Goal: Book appointment/travel/reservation

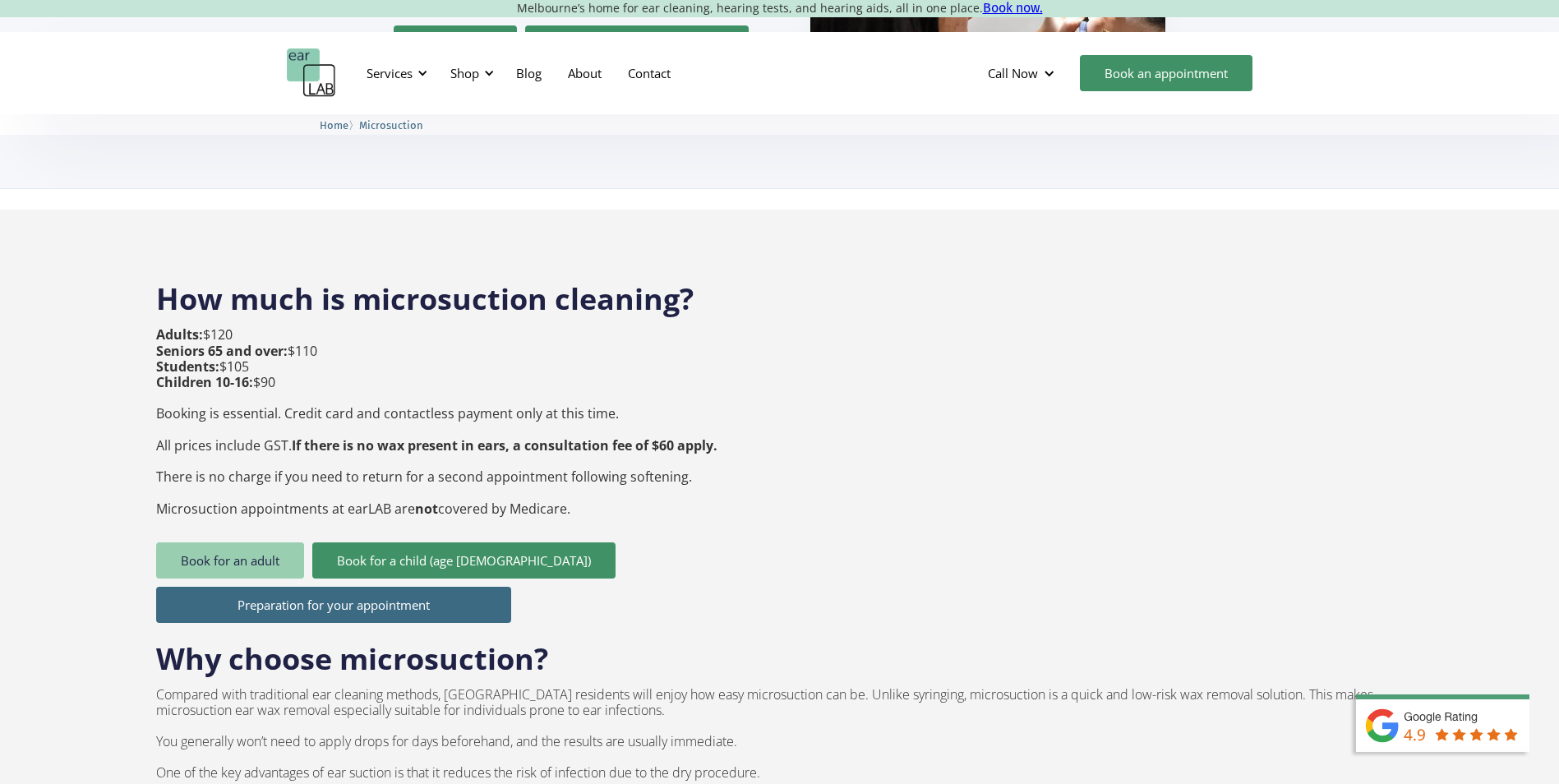
click at [202, 542] on link "Book for an adult" at bounding box center [229, 560] width 148 height 36
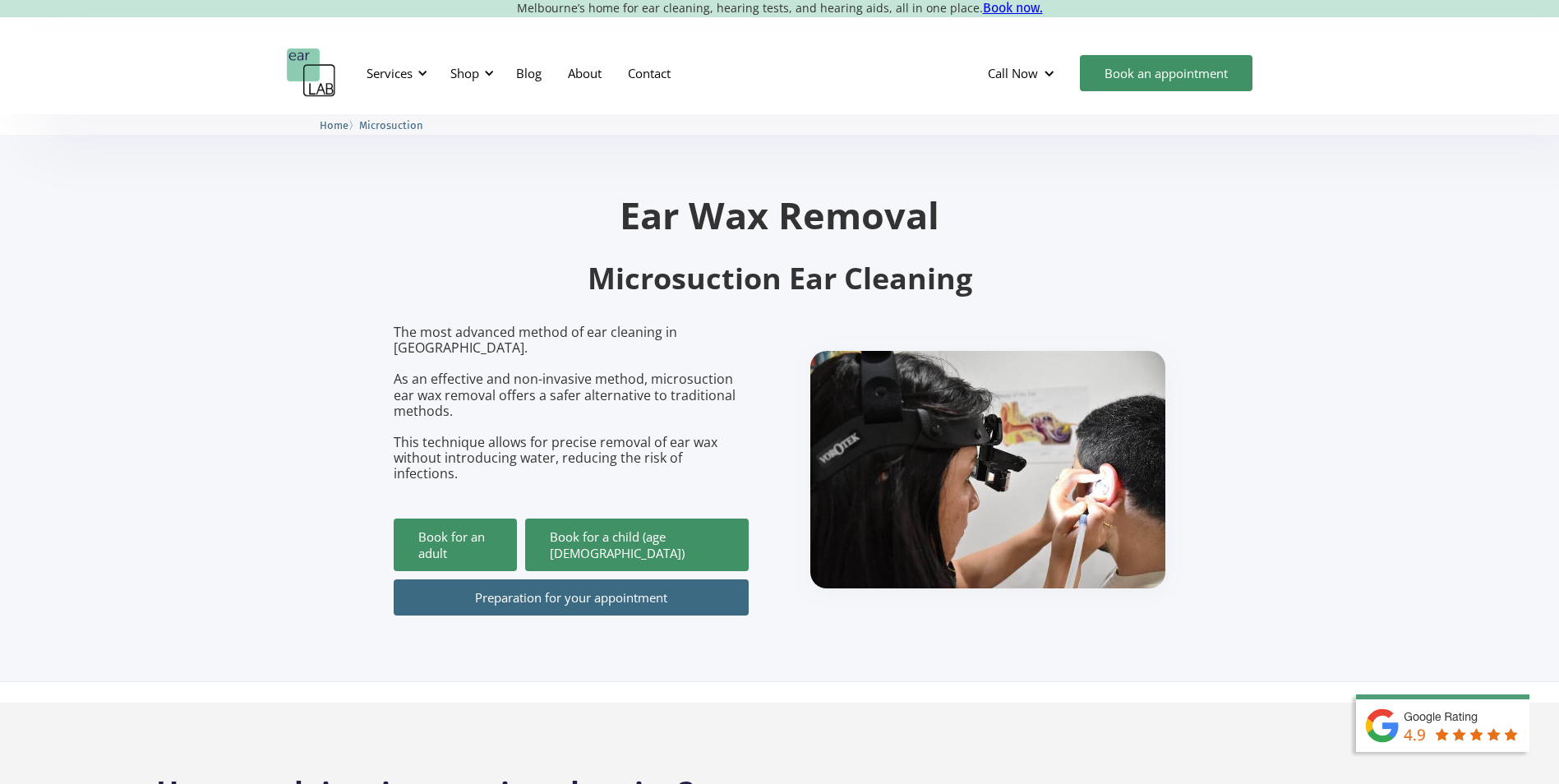
click at [314, 72] on img "home" at bounding box center [311, 73] width 49 height 49
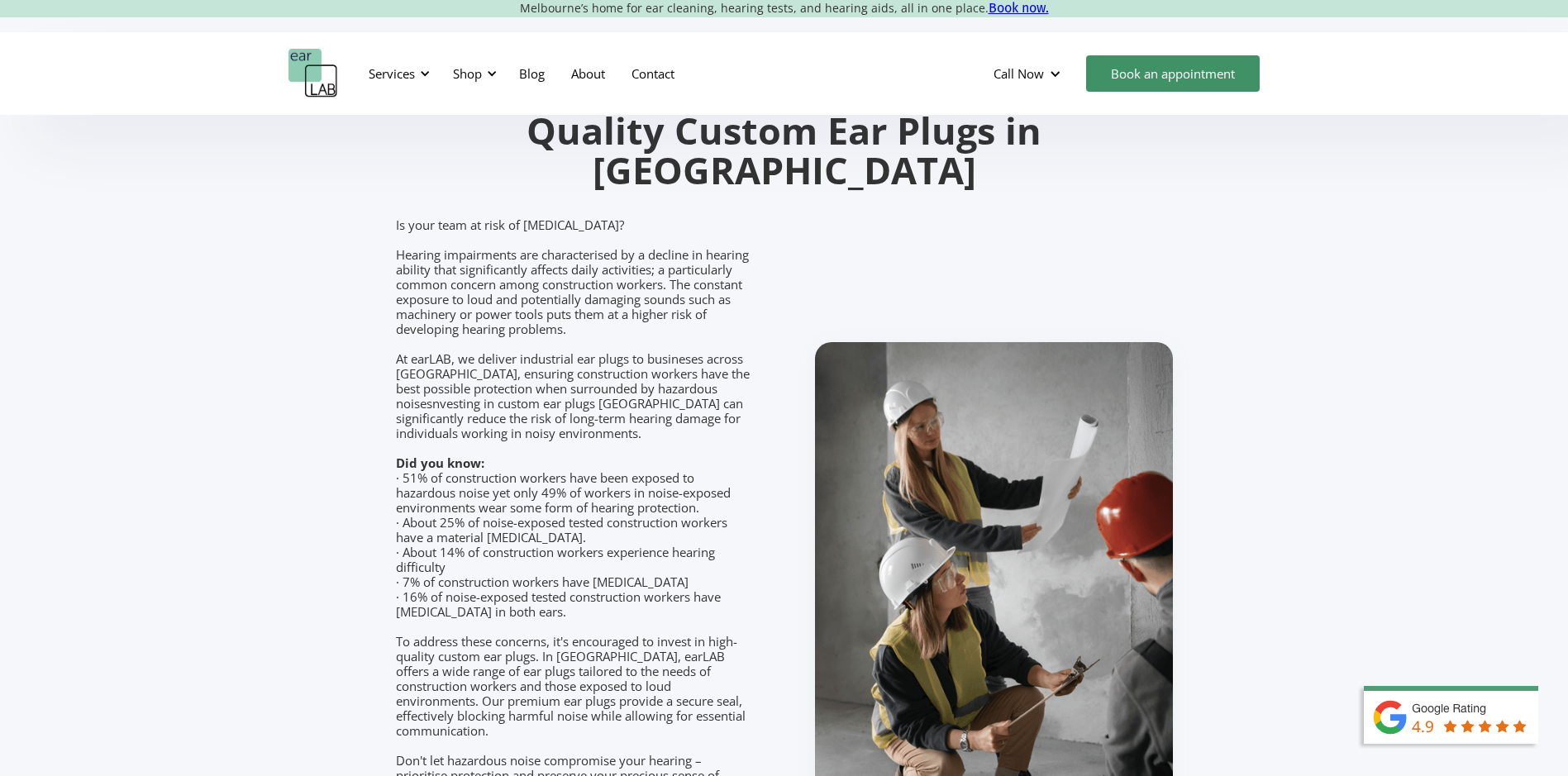
scroll to position [1983, 0]
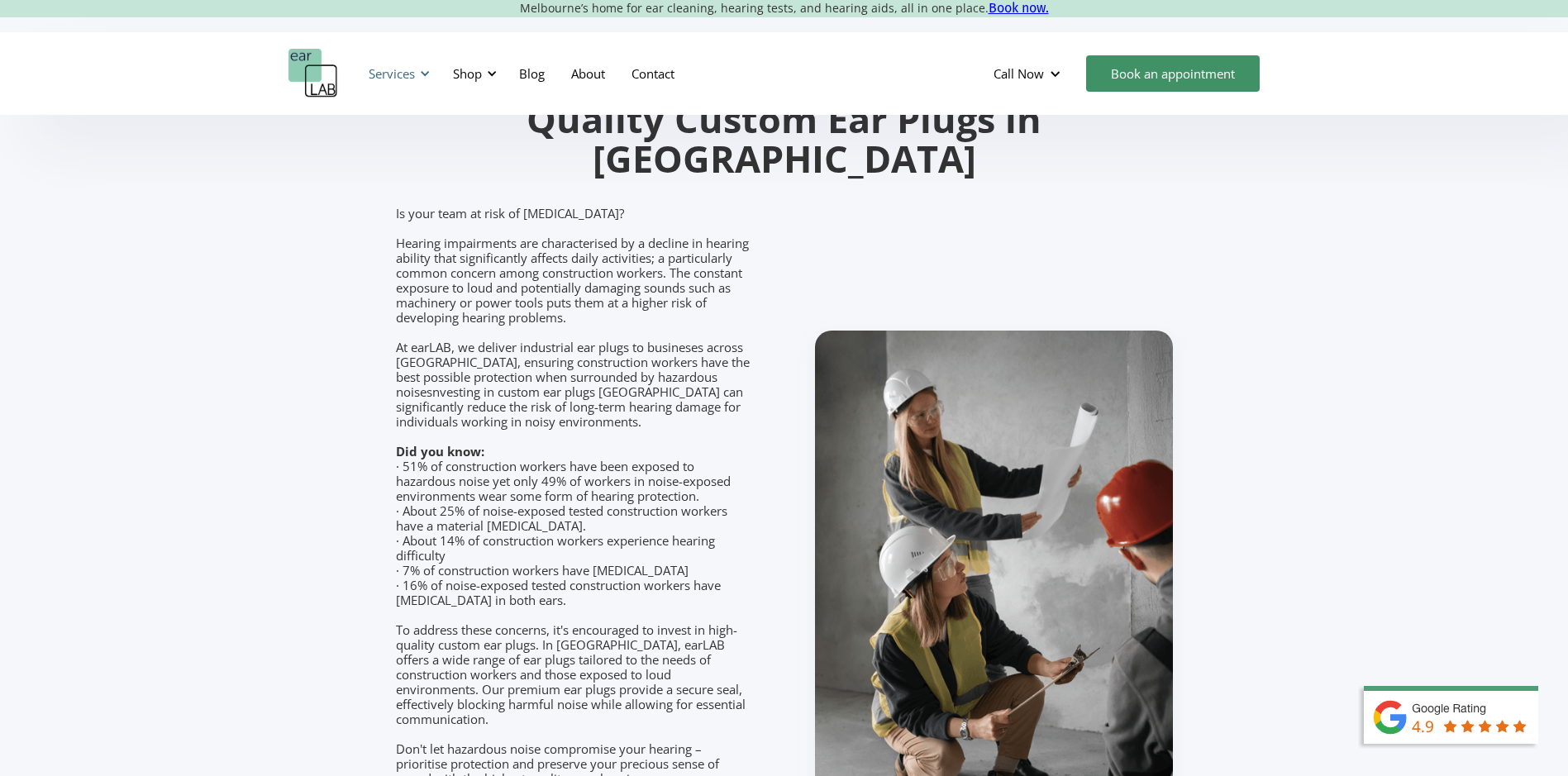
click at [418, 73] on div "Services" at bounding box center [396, 74] width 76 height 49
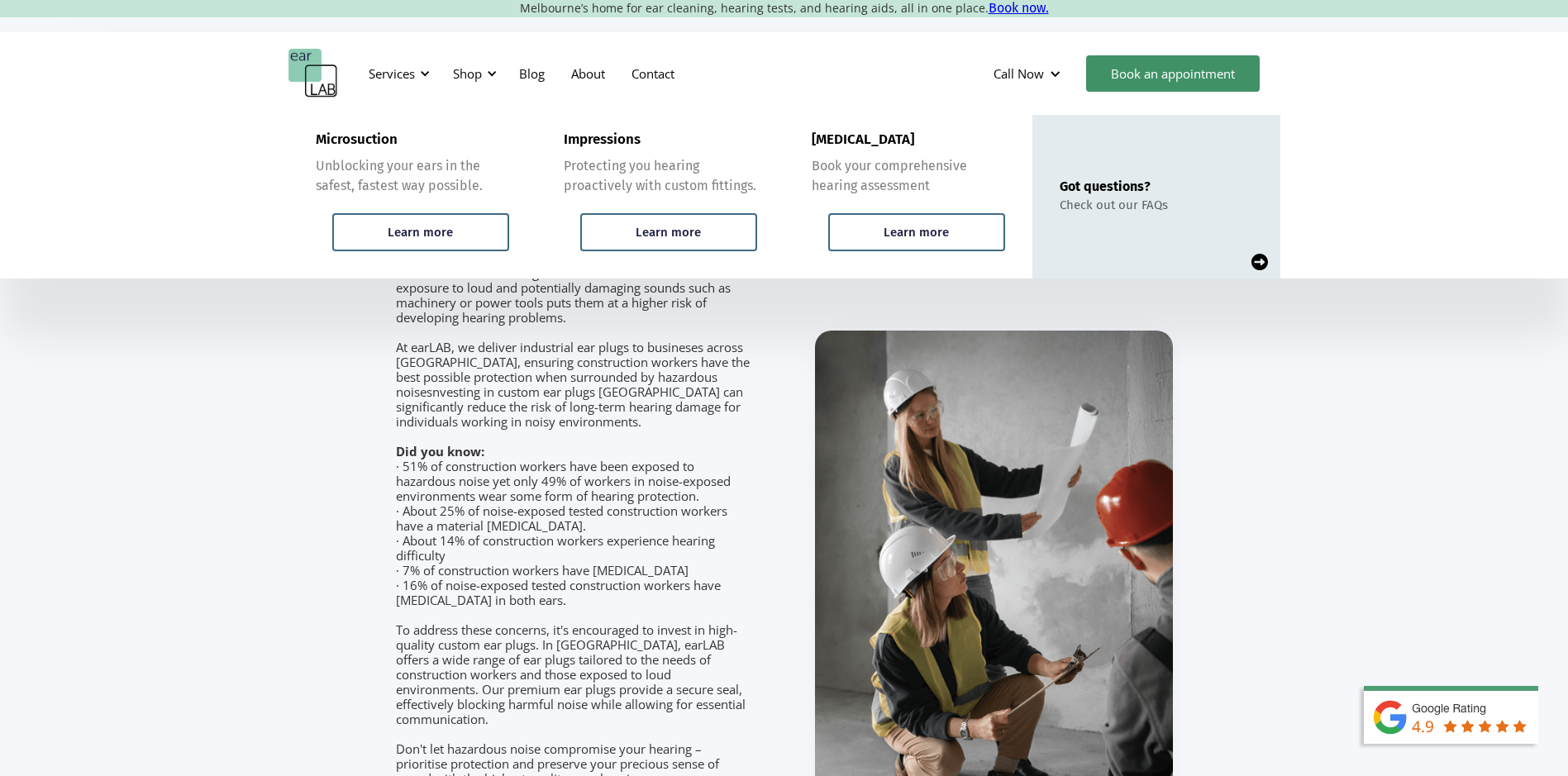
click at [1263, 264] on img at bounding box center [1259, 261] width 16 height 16
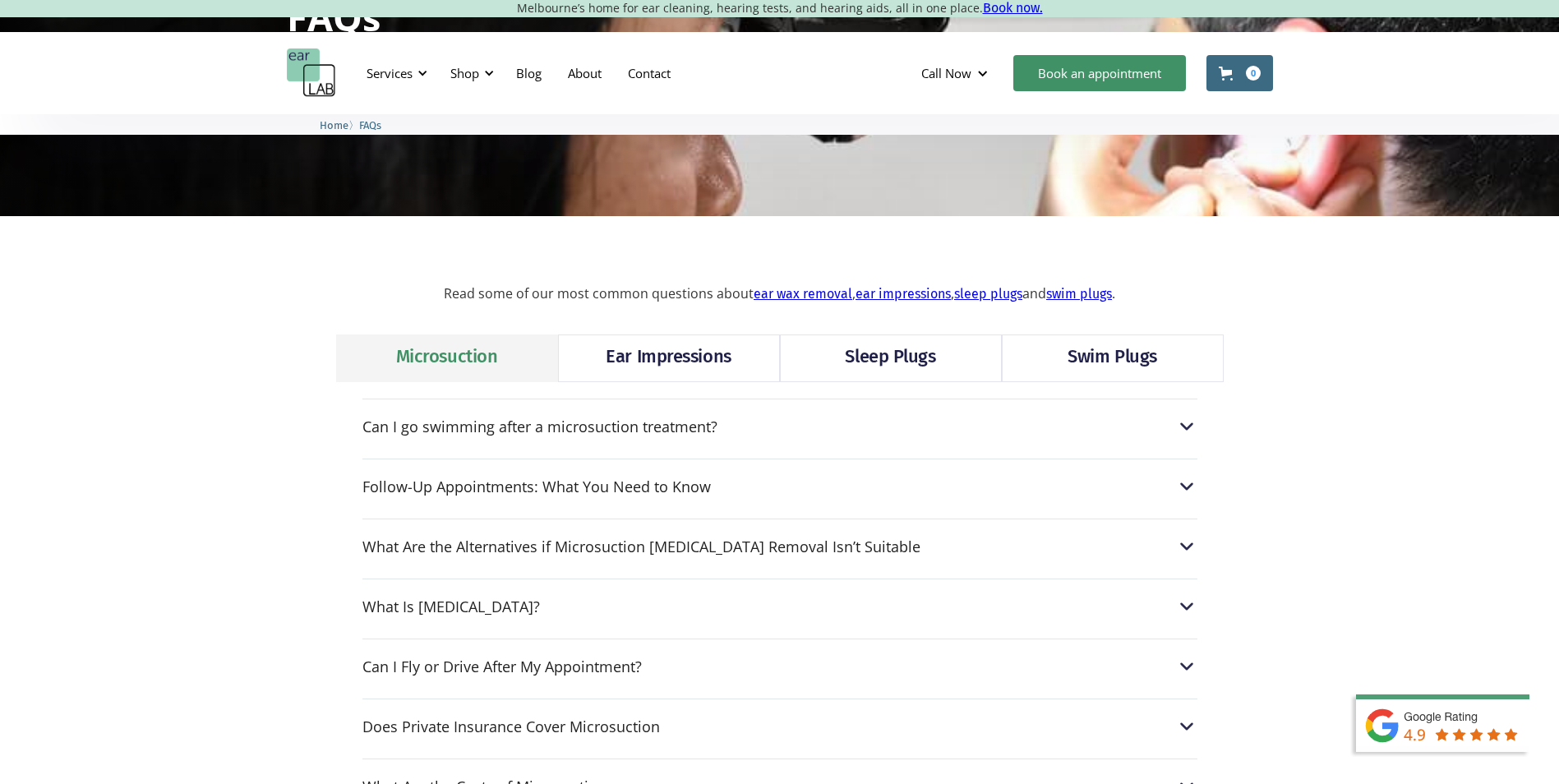
scroll to position [246, 0]
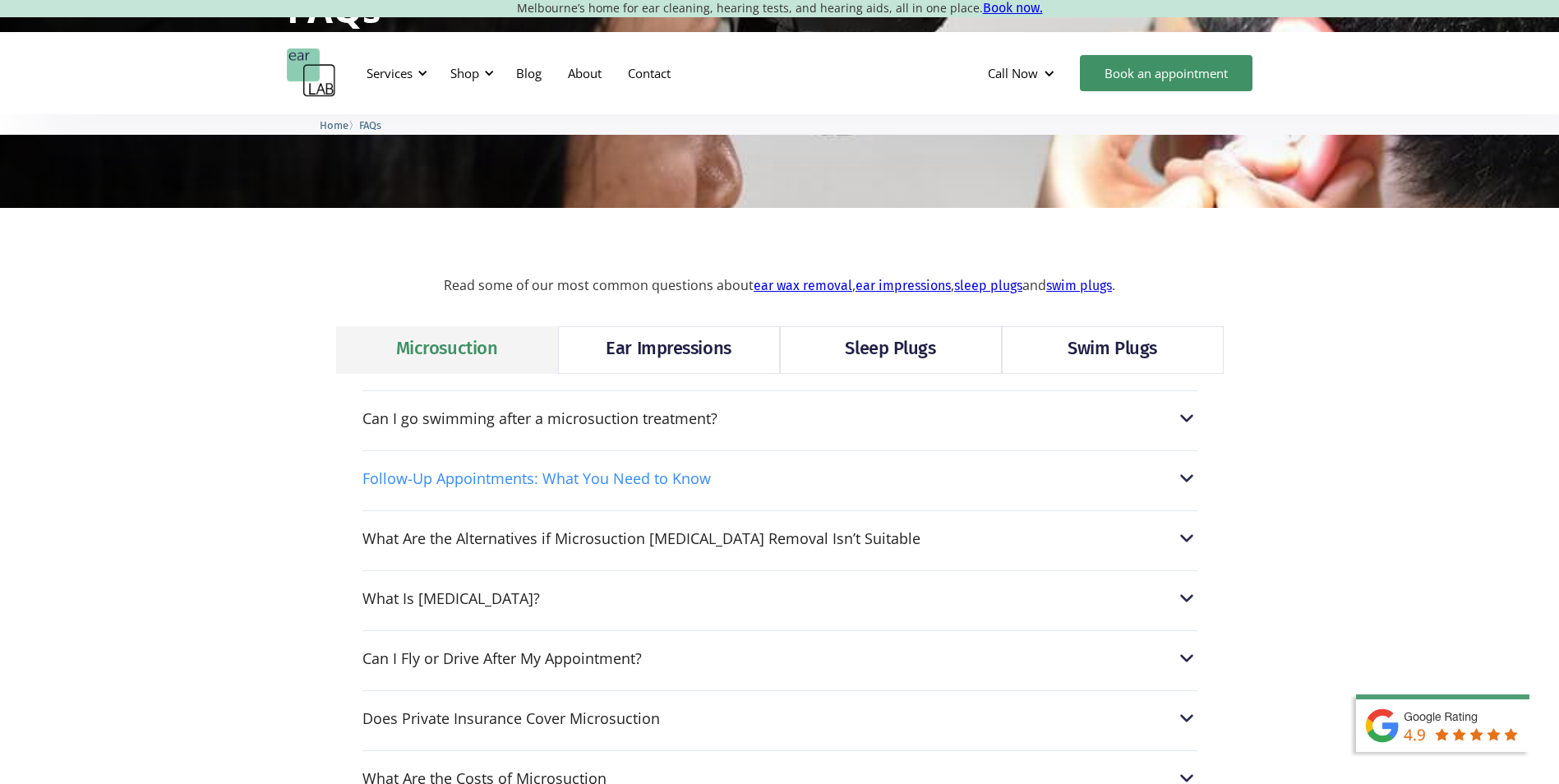
click at [642, 489] on div "Follow-Up Appointments: What You Need to Know" at bounding box center [780, 478] width 835 height 22
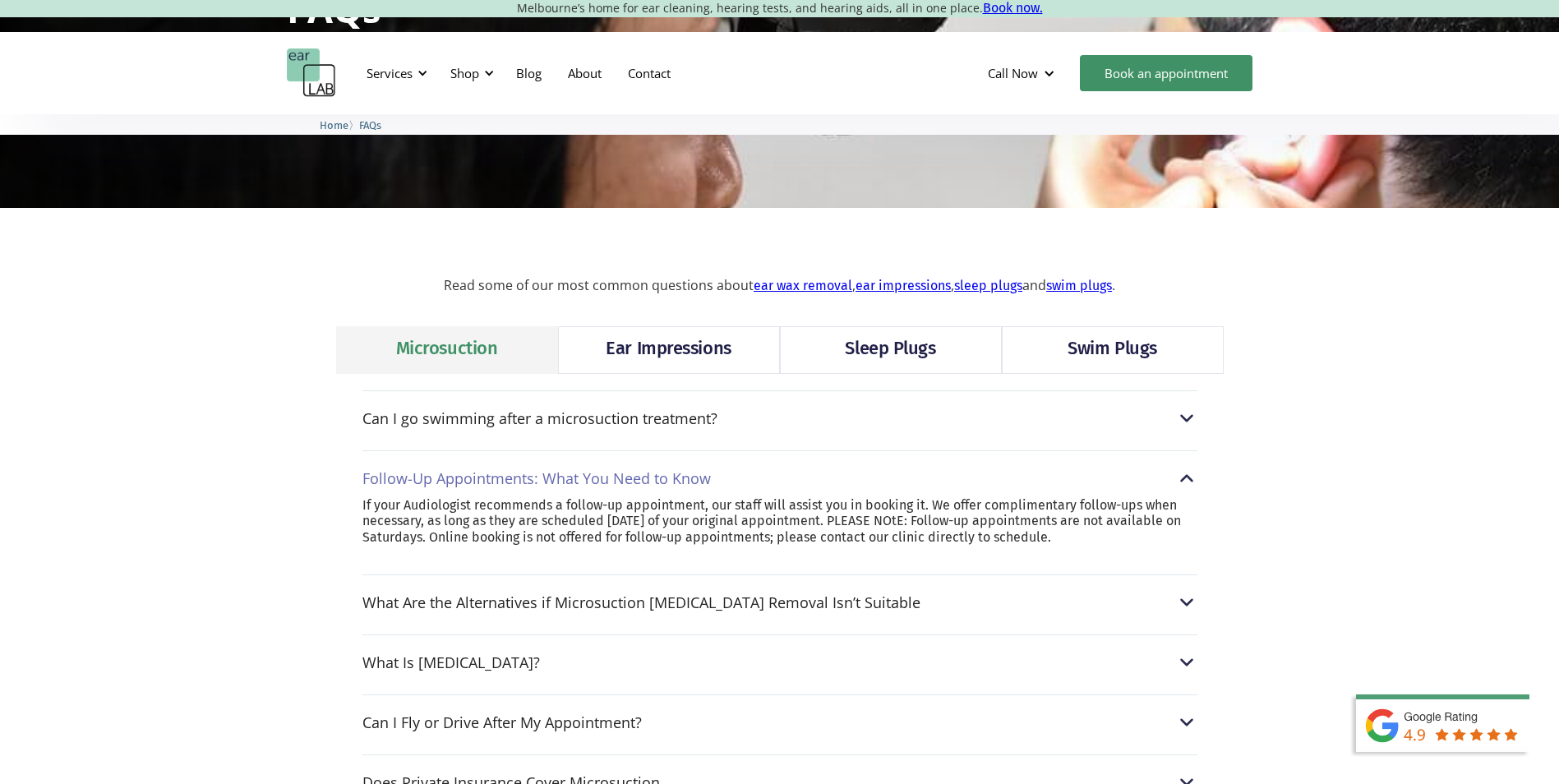
click at [577, 484] on div "Follow-Up Appointments: What You Need to Know" at bounding box center [536, 478] width 349 height 16
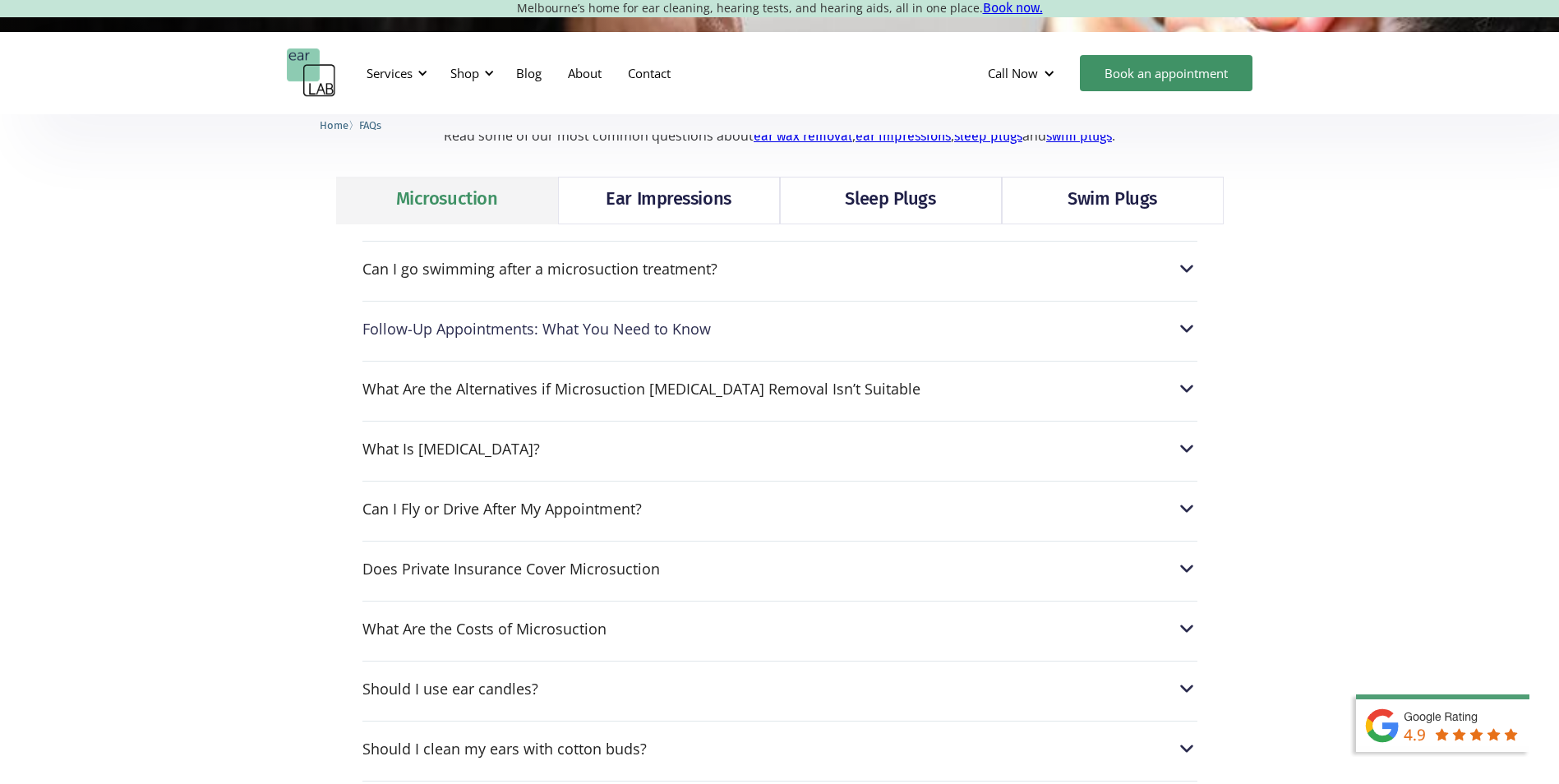
scroll to position [411, 0]
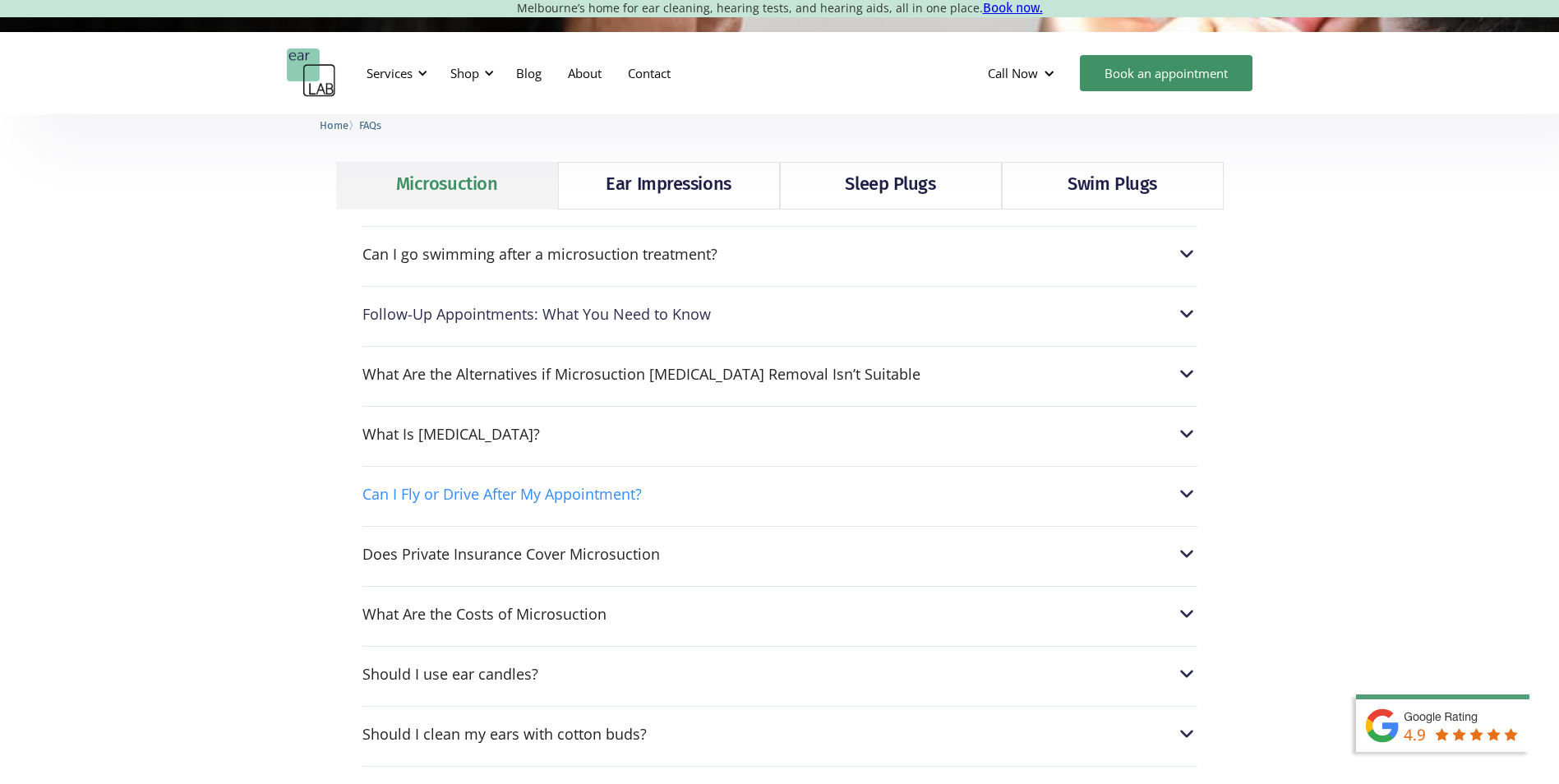
click at [441, 501] on div "Can I Fly or Drive After My Appointment?" at bounding box center [501, 494] width 279 height 16
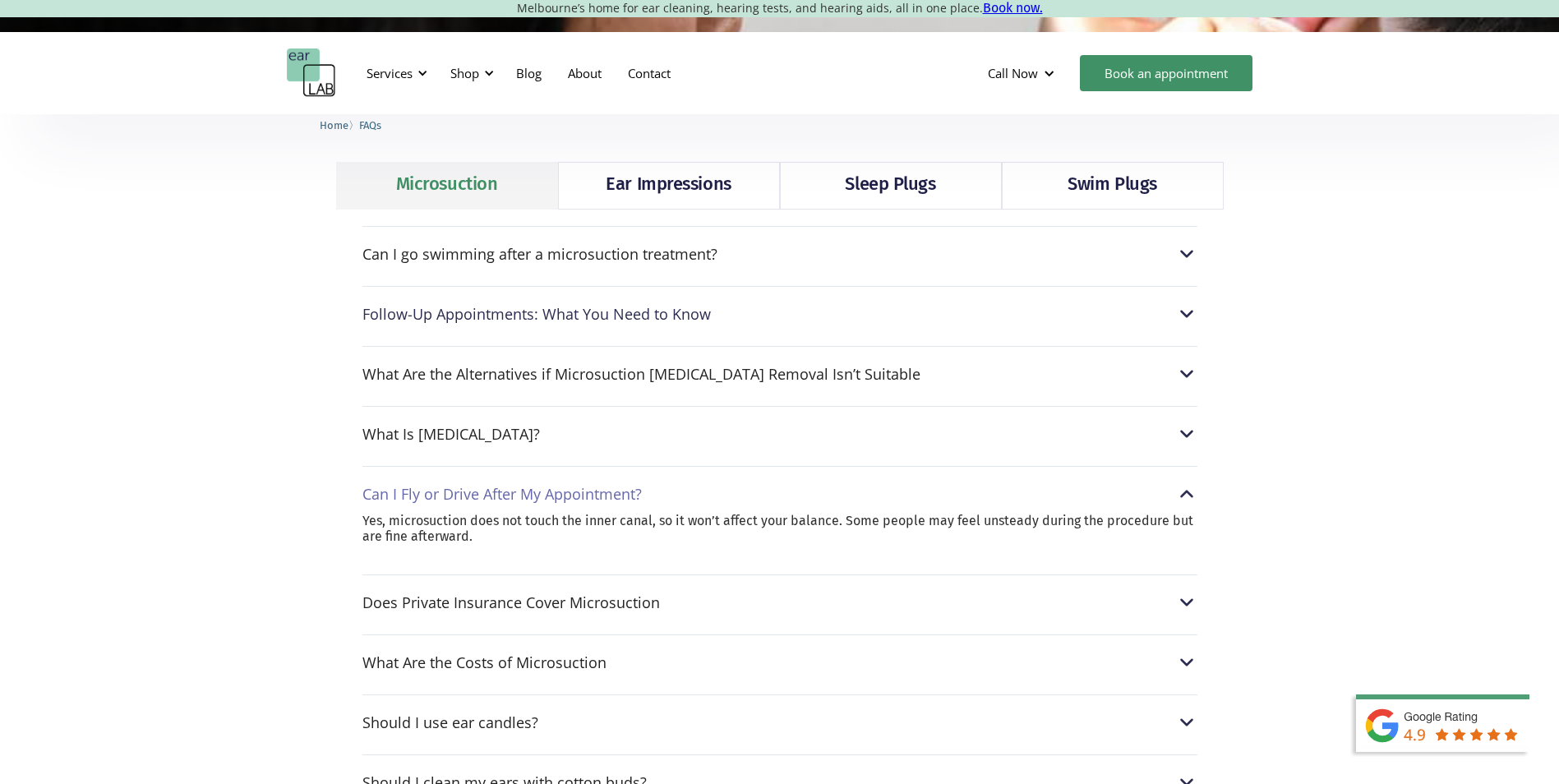
click at [441, 500] on div "Can I Fly or Drive After My Appointment?" at bounding box center [501, 494] width 279 height 16
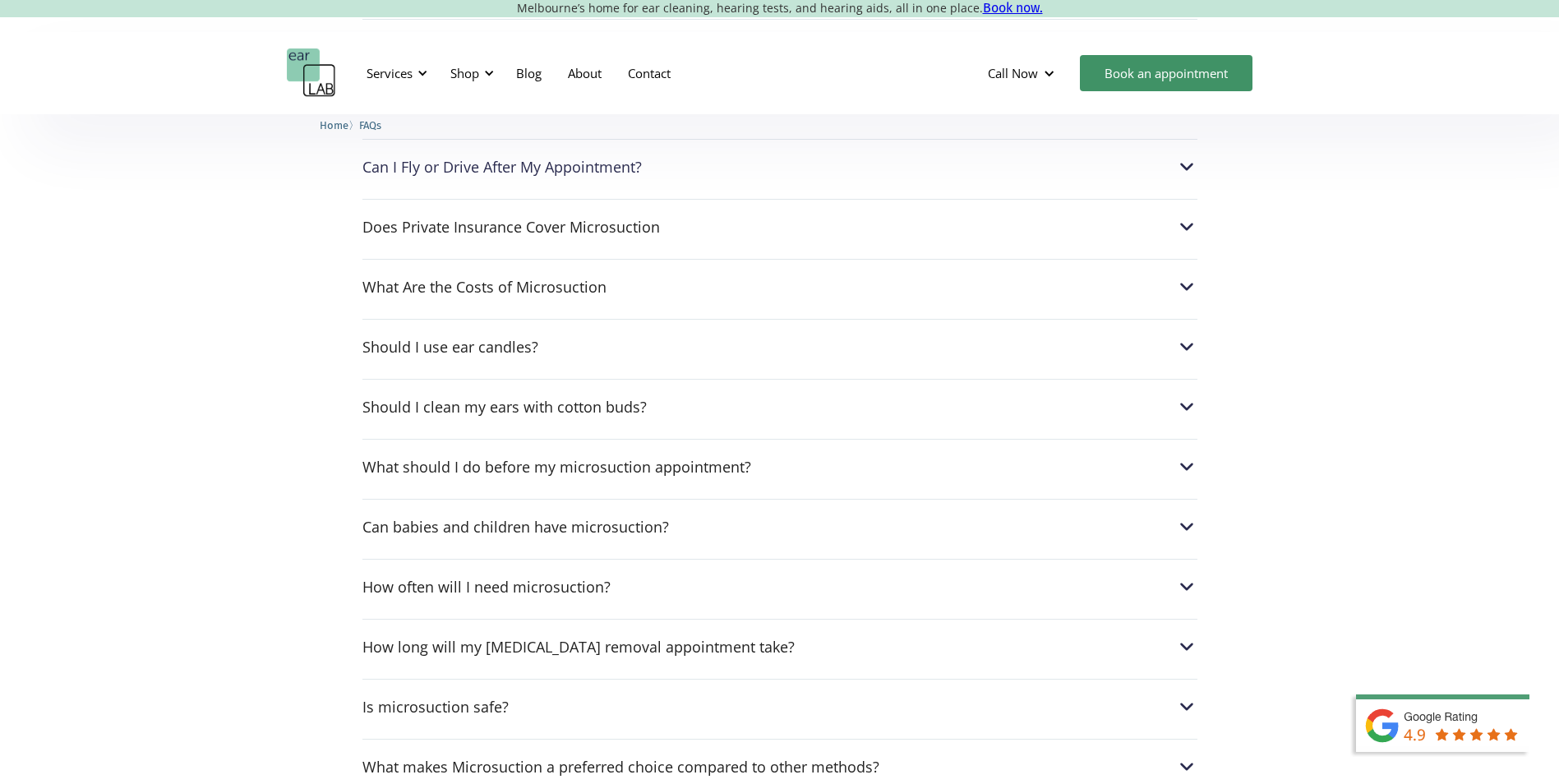
scroll to position [740, 0]
click at [509, 225] on div "Does Private Insurance Cover Microsuction" at bounding box center [511, 225] width 297 height 16
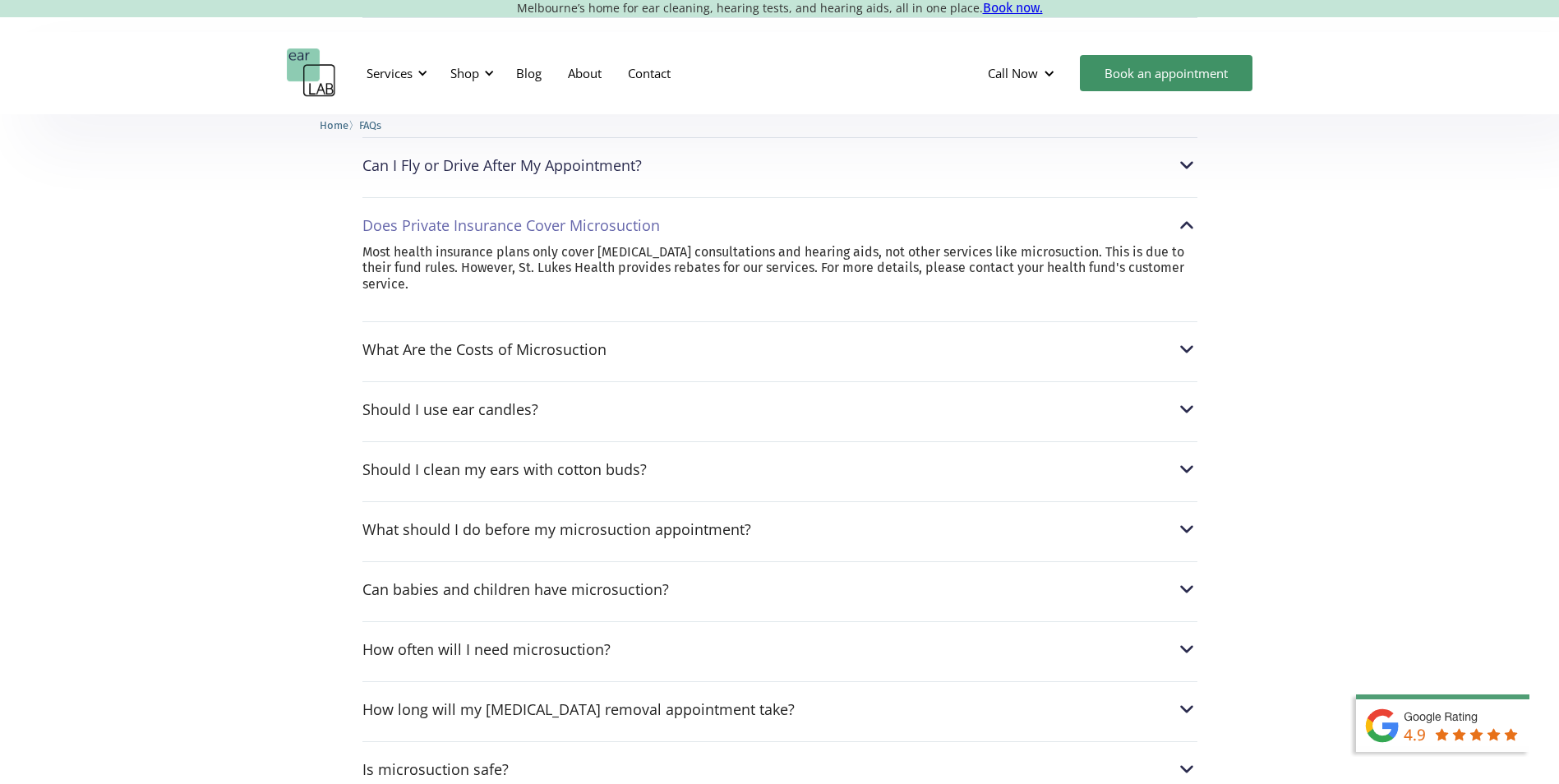
click at [509, 225] on div "Does Private Insurance Cover Microsuction" at bounding box center [511, 225] width 297 height 16
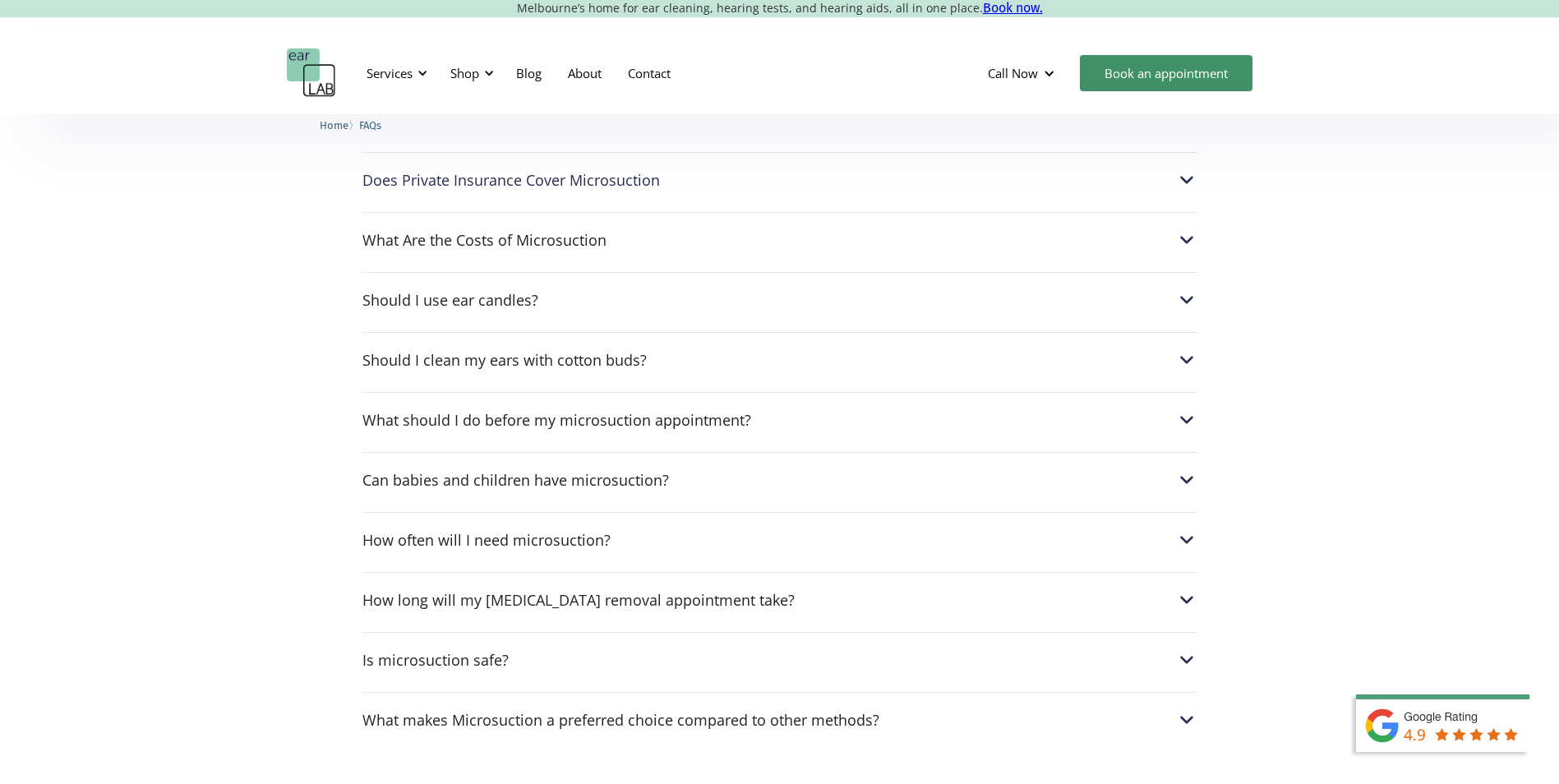
scroll to position [822, 0]
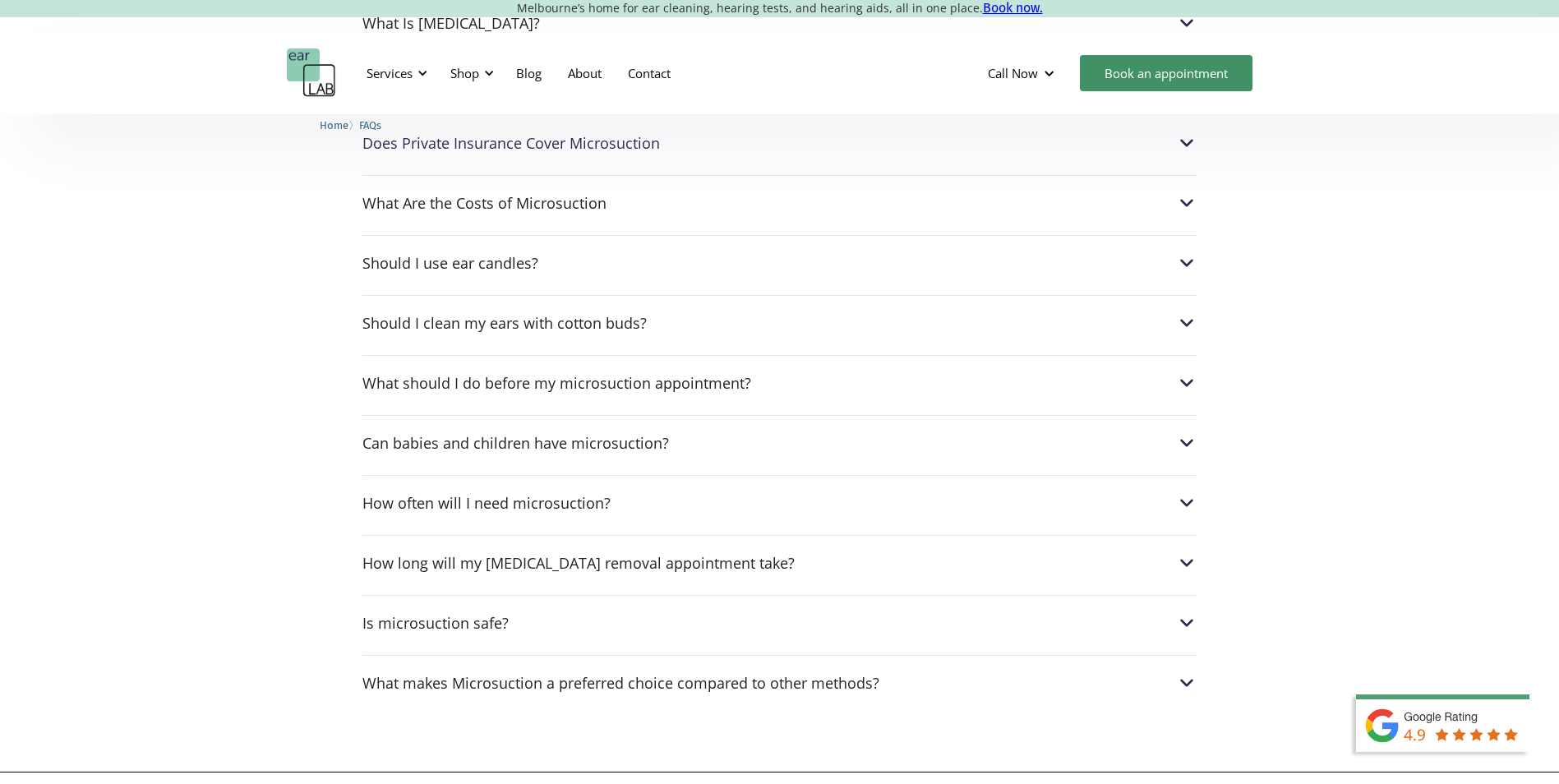
click at [517, 402] on div "Can I go swimming after a microsuction treatment? After a microsuction procedur…" at bounding box center [780, 258] width 835 height 886
click at [521, 394] on div "What should I do before my microsuction appointment?" at bounding box center [780, 383] width 835 height 22
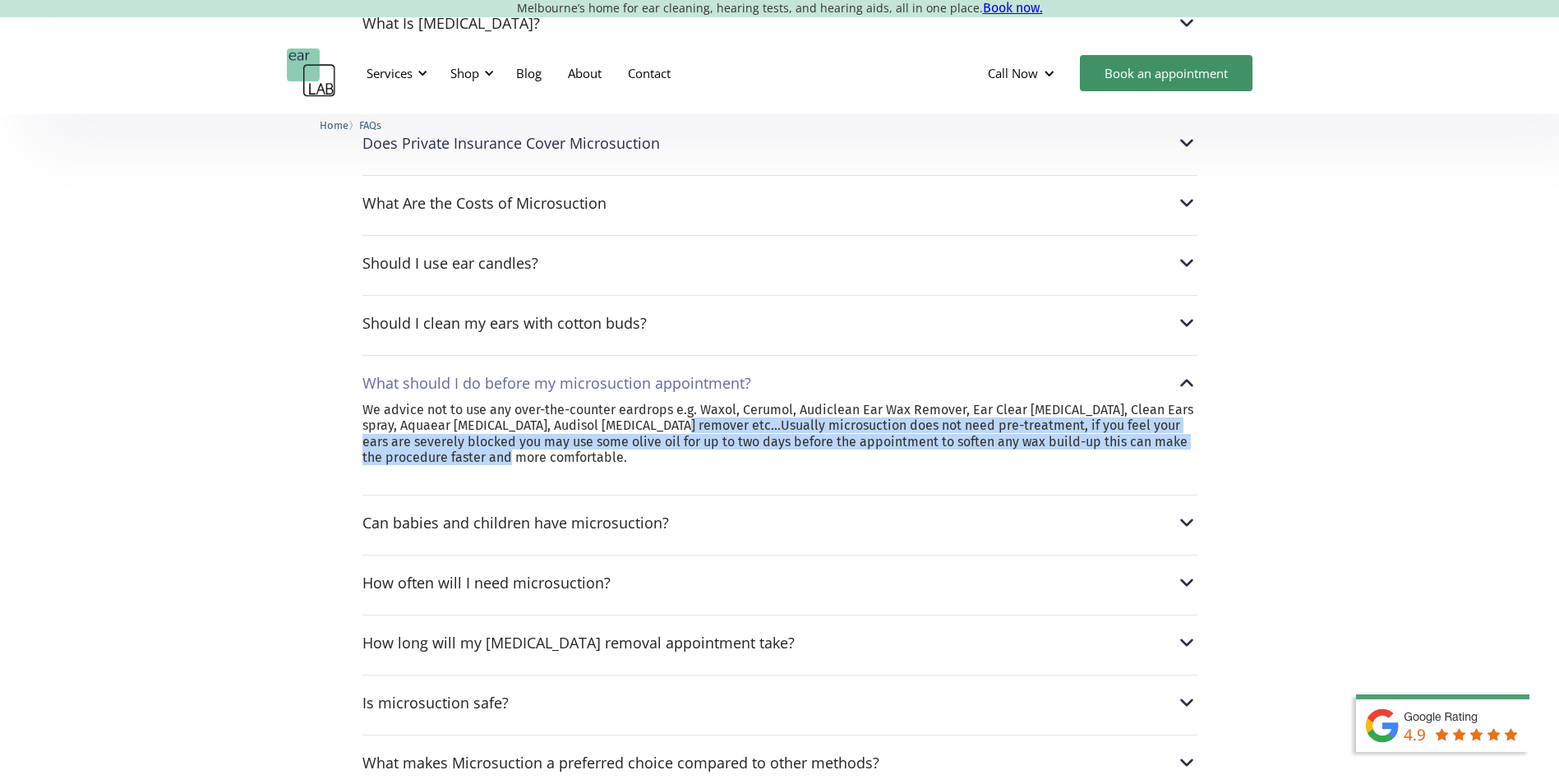
drag, startPoint x: 665, startPoint y: 428, endPoint x: 984, endPoint y: 451, distance: 319.8
click at [984, 451] on p "We advice not to use any over-the-counter eardrops e.g. Waxol, Cerumol, Audicle…" at bounding box center [780, 432] width 835 height 63
drag, startPoint x: 984, startPoint y: 451, endPoint x: 952, endPoint y: 468, distance: 36.2
click at [952, 468] on div "We advice not to use any over-the-counter eardrops e.g. Waxol, Cerumol, Audicle…" at bounding box center [780, 441] width 835 height 80
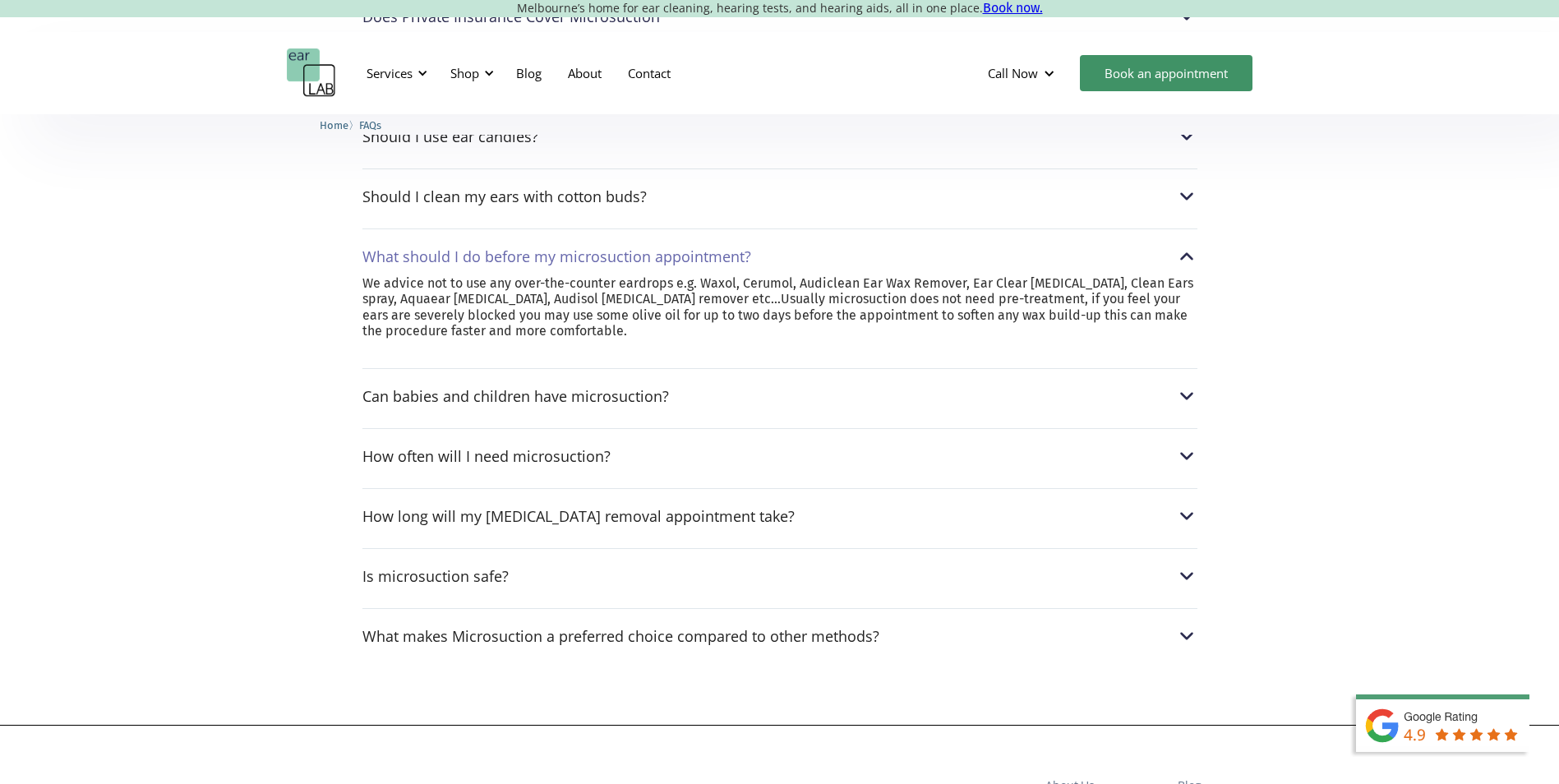
scroll to position [986, 0]
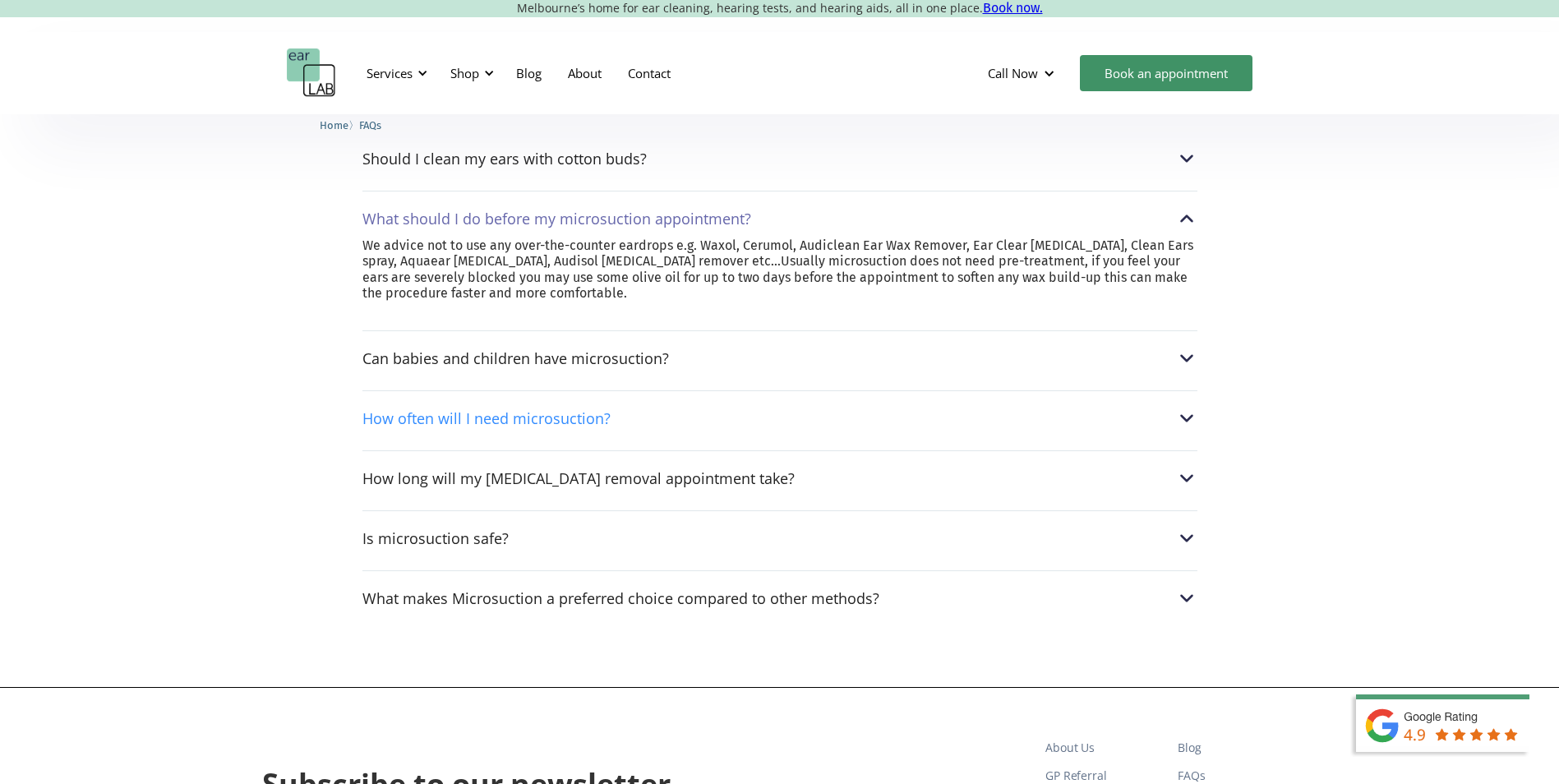
click at [496, 415] on div "How often will I need microsuction?" at bounding box center [486, 417] width 248 height 16
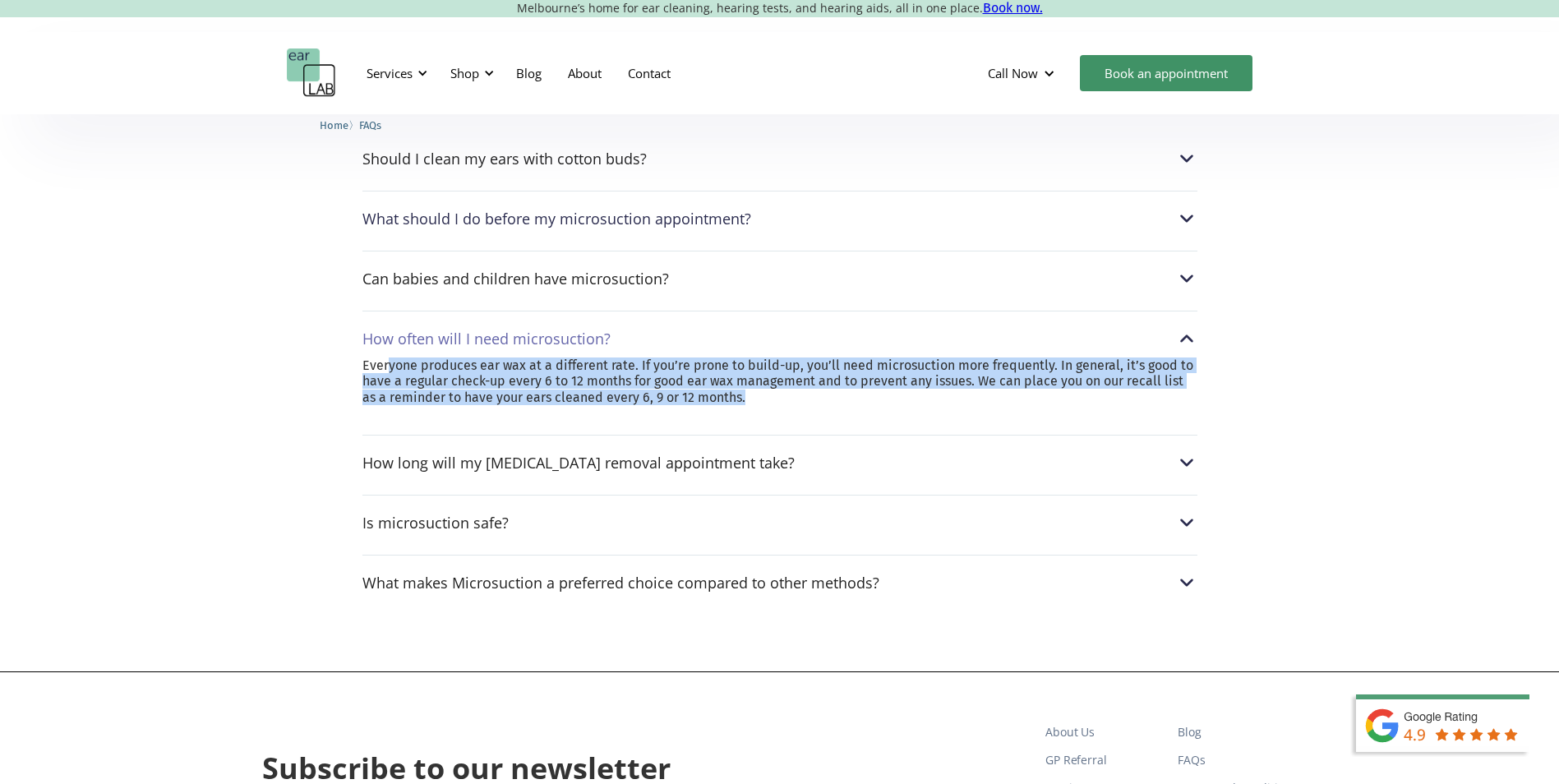
drag, startPoint x: 390, startPoint y: 368, endPoint x: 836, endPoint y: 417, distance: 448.7
click at [836, 417] on div "Everyone produces ear wax at a different rate. If you’re prone to build-up, you…" at bounding box center [780, 389] width 835 height 64
drag, startPoint x: 836, startPoint y: 417, endPoint x: 775, endPoint y: 382, distance: 70.3
click at [775, 382] on p "Everyone produces ear wax at a different rate. If you’re prone to build-up, you…" at bounding box center [780, 381] width 835 height 48
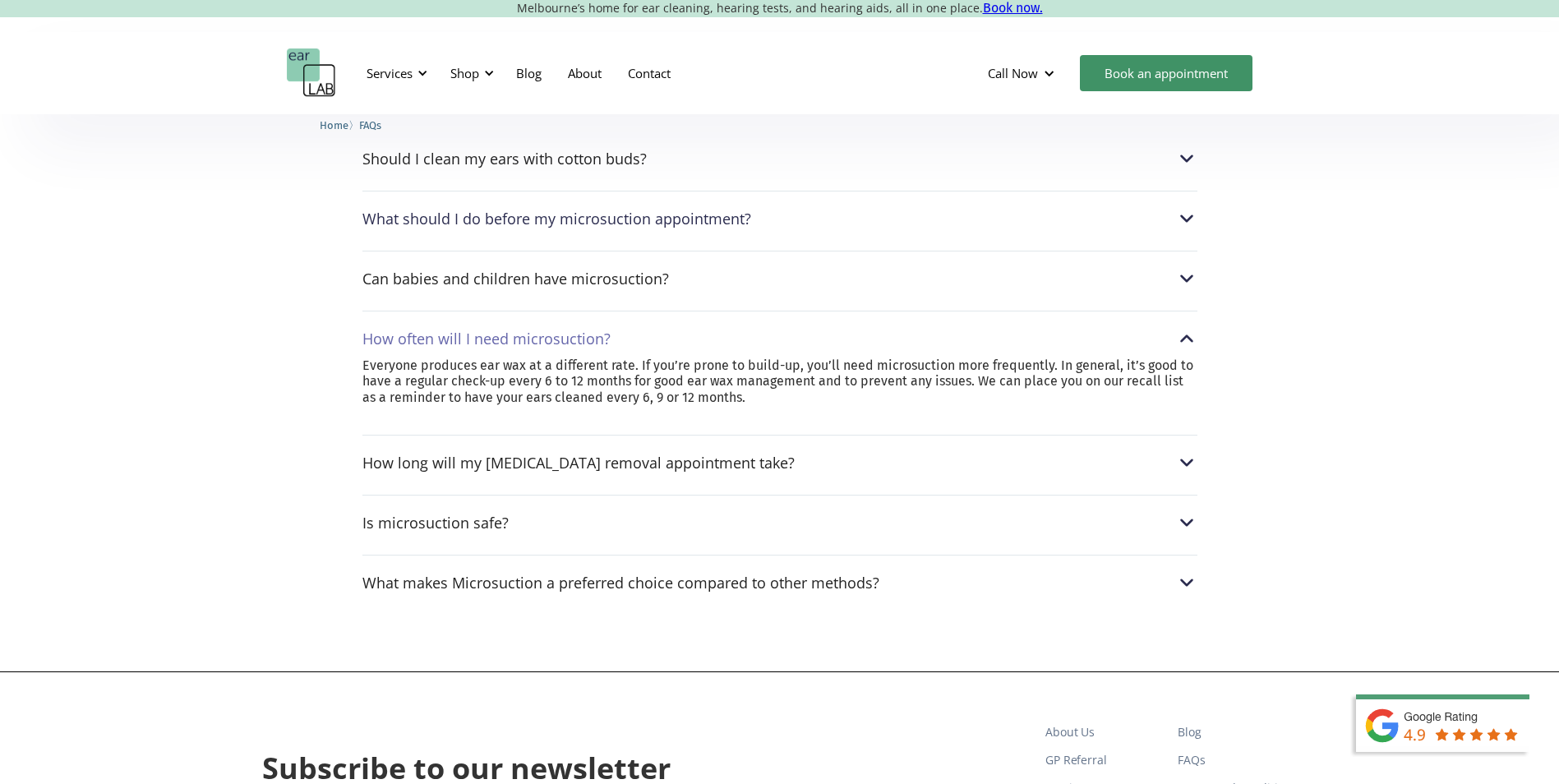
click at [214, 399] on div "Read some of our most common questions about ear wax removal , ear impressions …" at bounding box center [780, 71] width 1559 height 1203
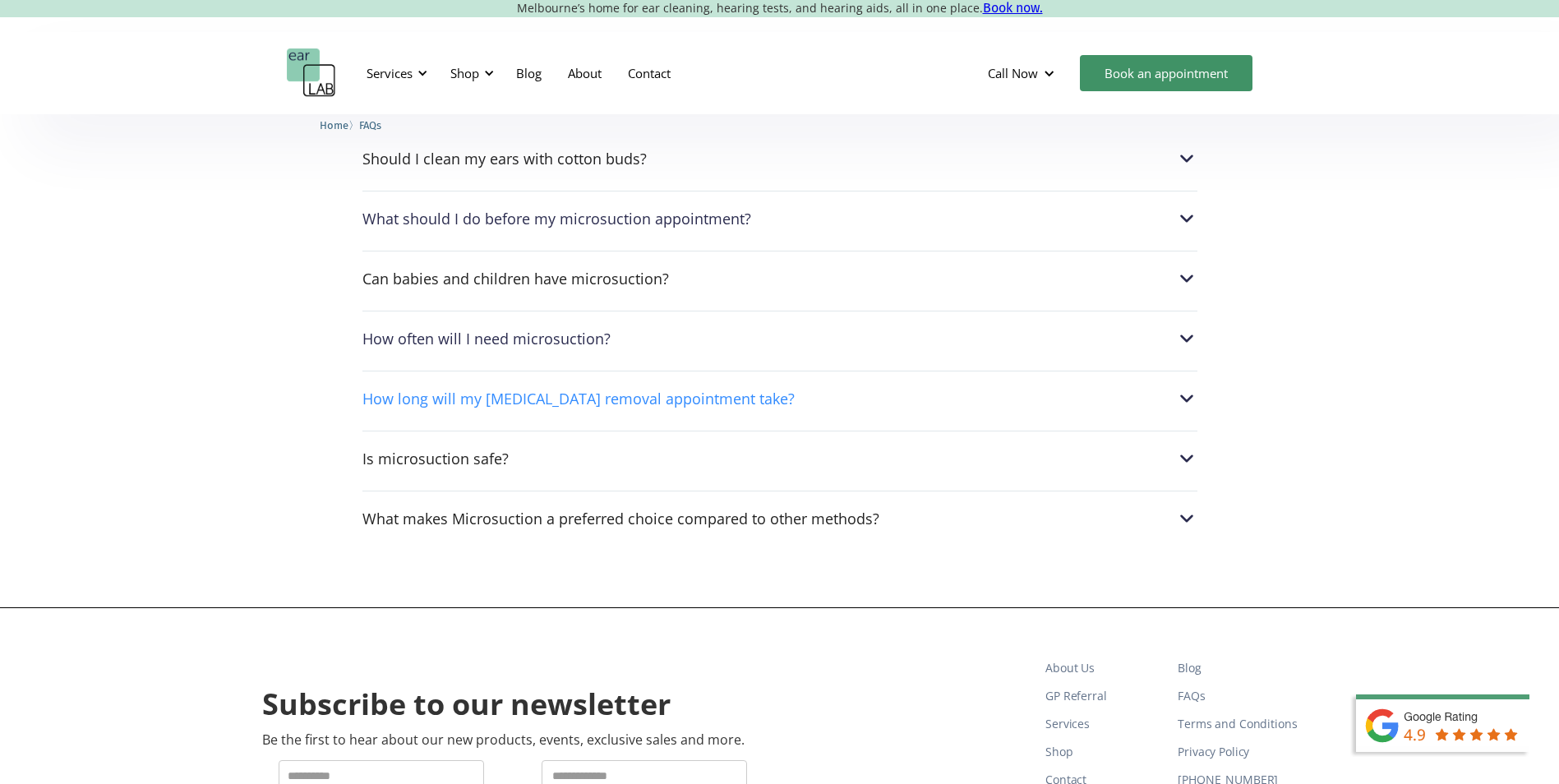
click at [694, 393] on div "How long will my [MEDICAL_DATA] removal appointment take?" at bounding box center [578, 398] width 433 height 16
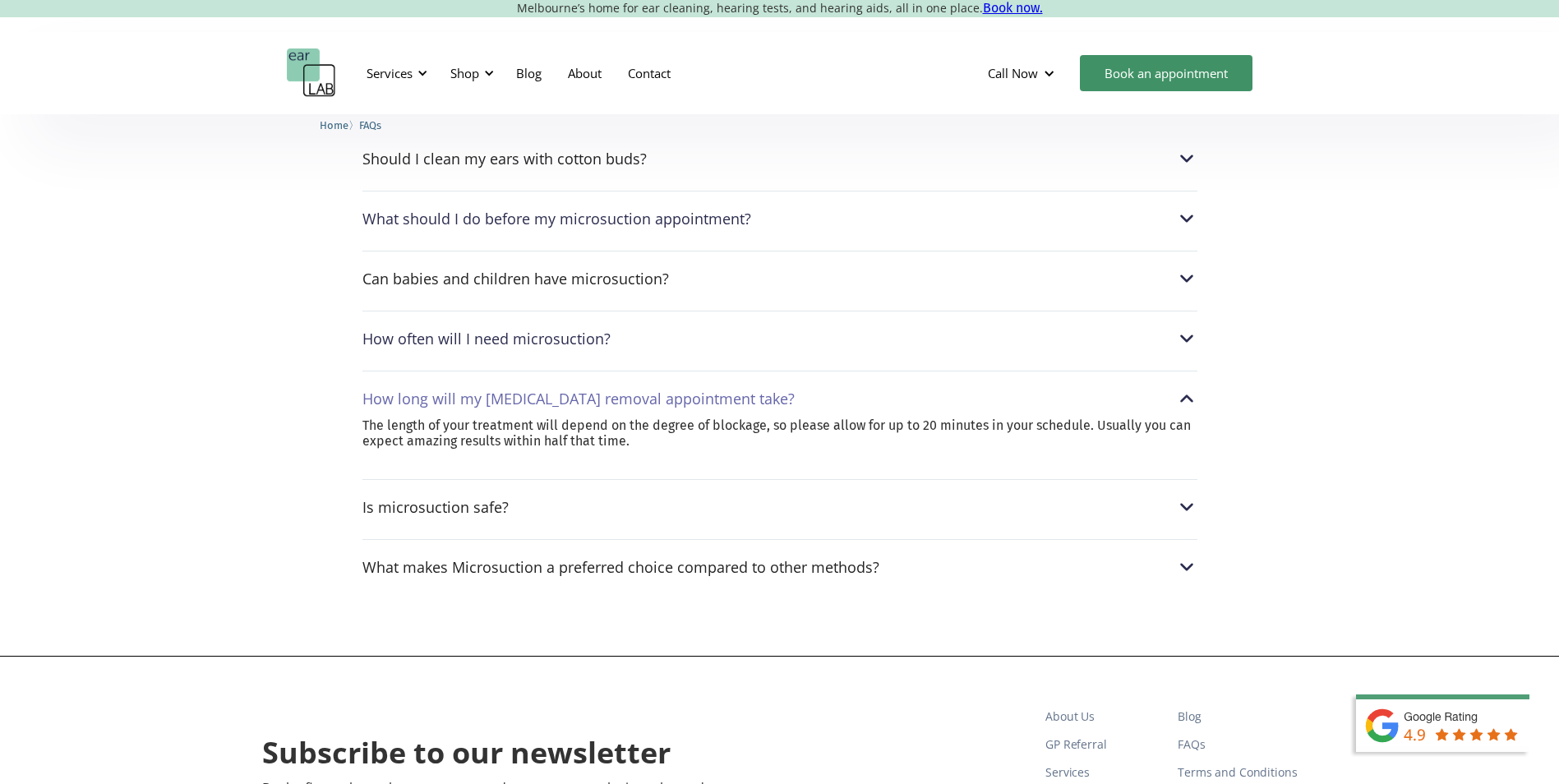
click at [260, 470] on div "Read some of our most common questions about ear wax removal , ear impressions …" at bounding box center [780, 62] width 1559 height 1187
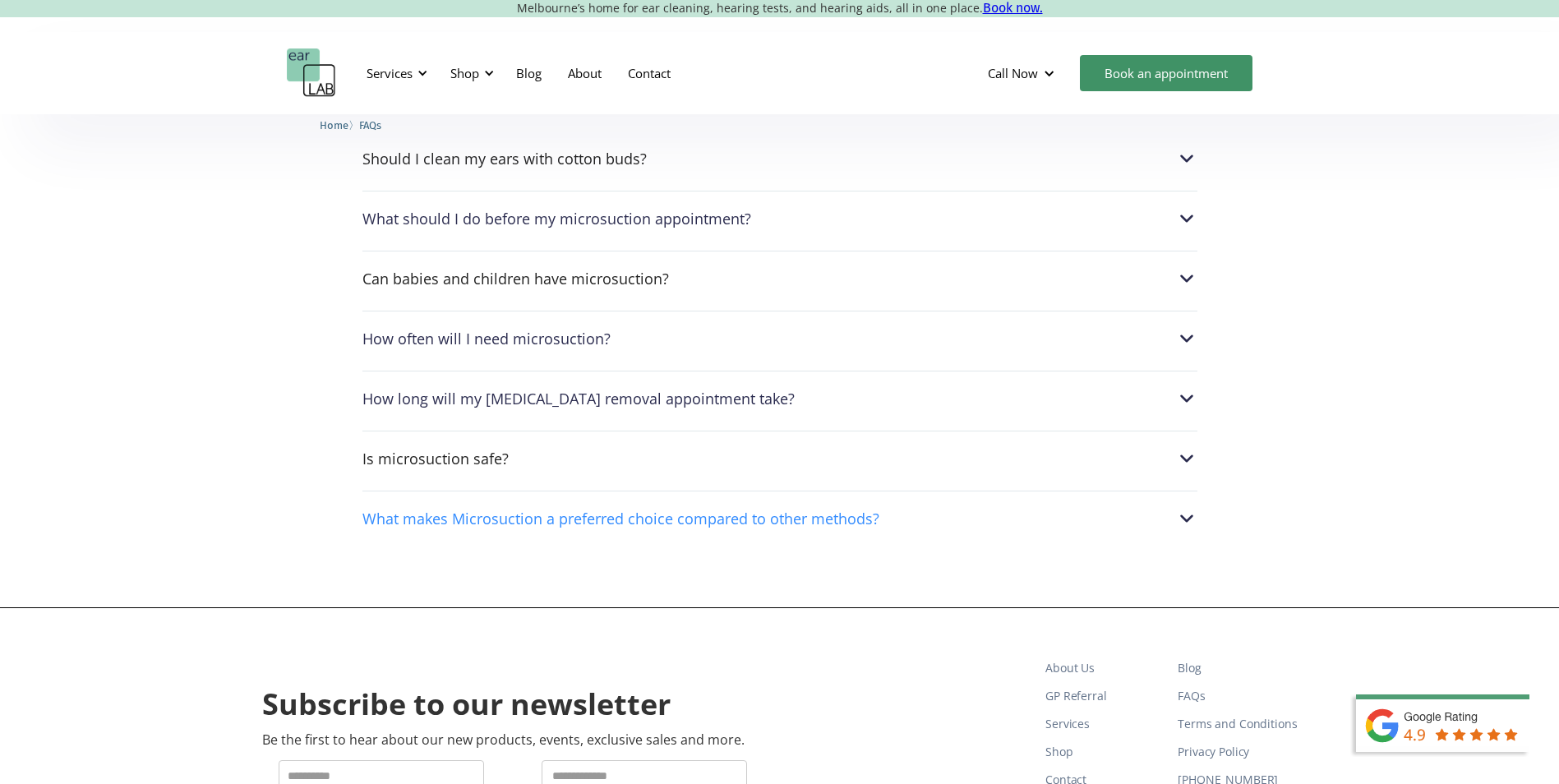
click at [597, 519] on div "What makes Microsuction a preferred choice compared to other methods?" at bounding box center [621, 518] width 517 height 16
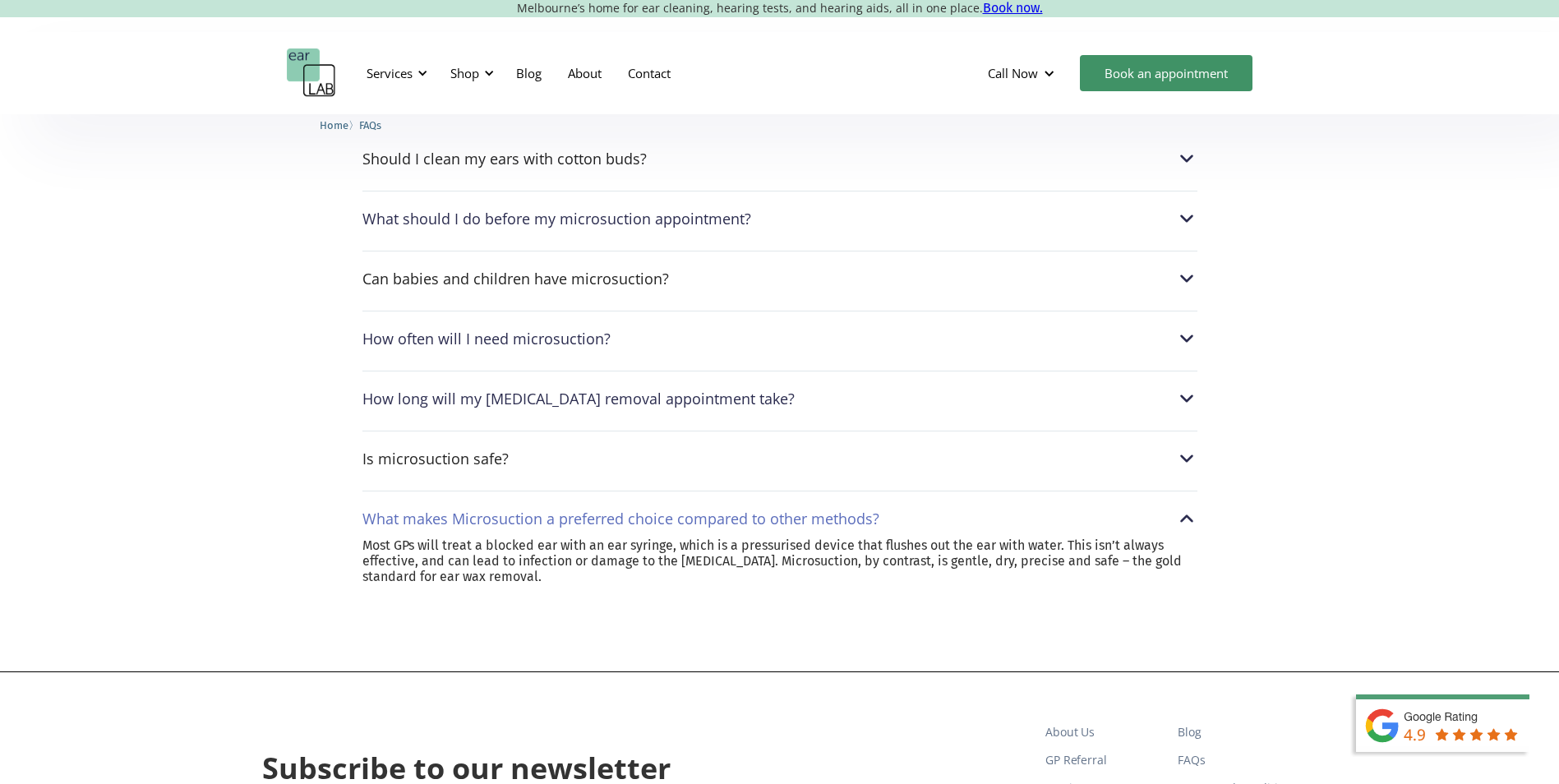
click at [596, 519] on div "What makes Microsuction a preferred choice compared to other methods?" at bounding box center [621, 518] width 517 height 16
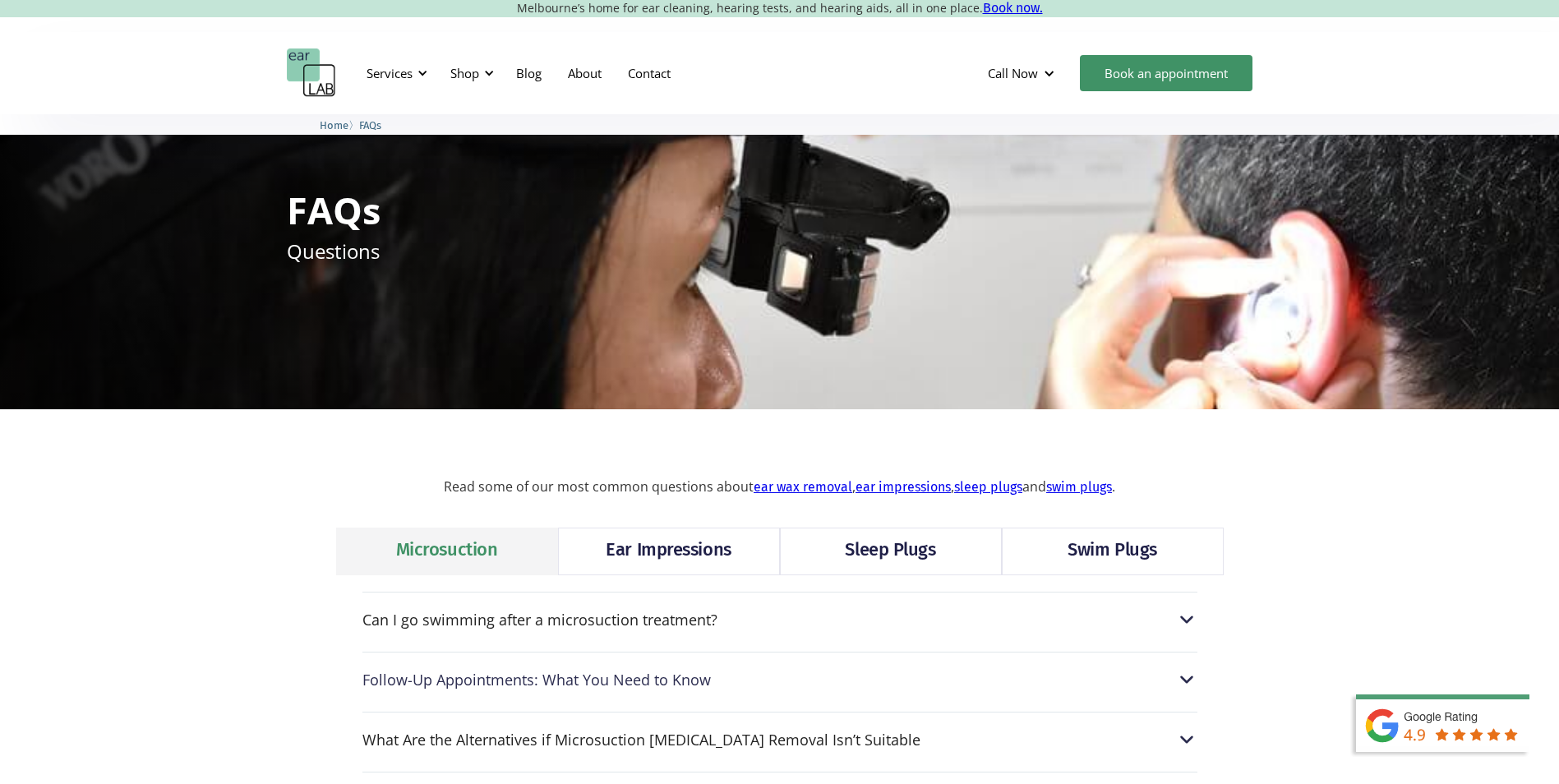
scroll to position [0, 0]
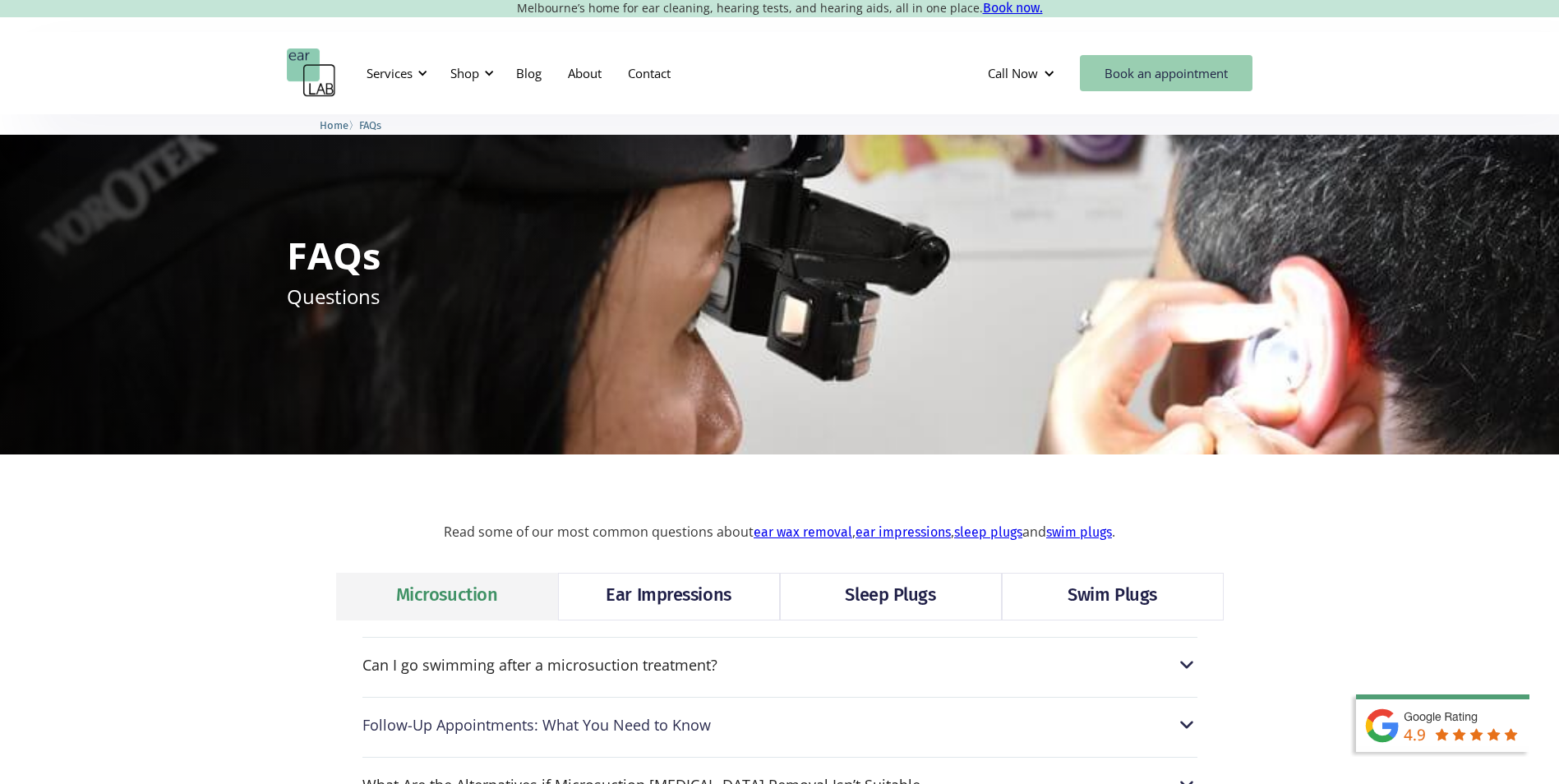
click at [1109, 82] on link "Book an appointment" at bounding box center [1166, 73] width 173 height 36
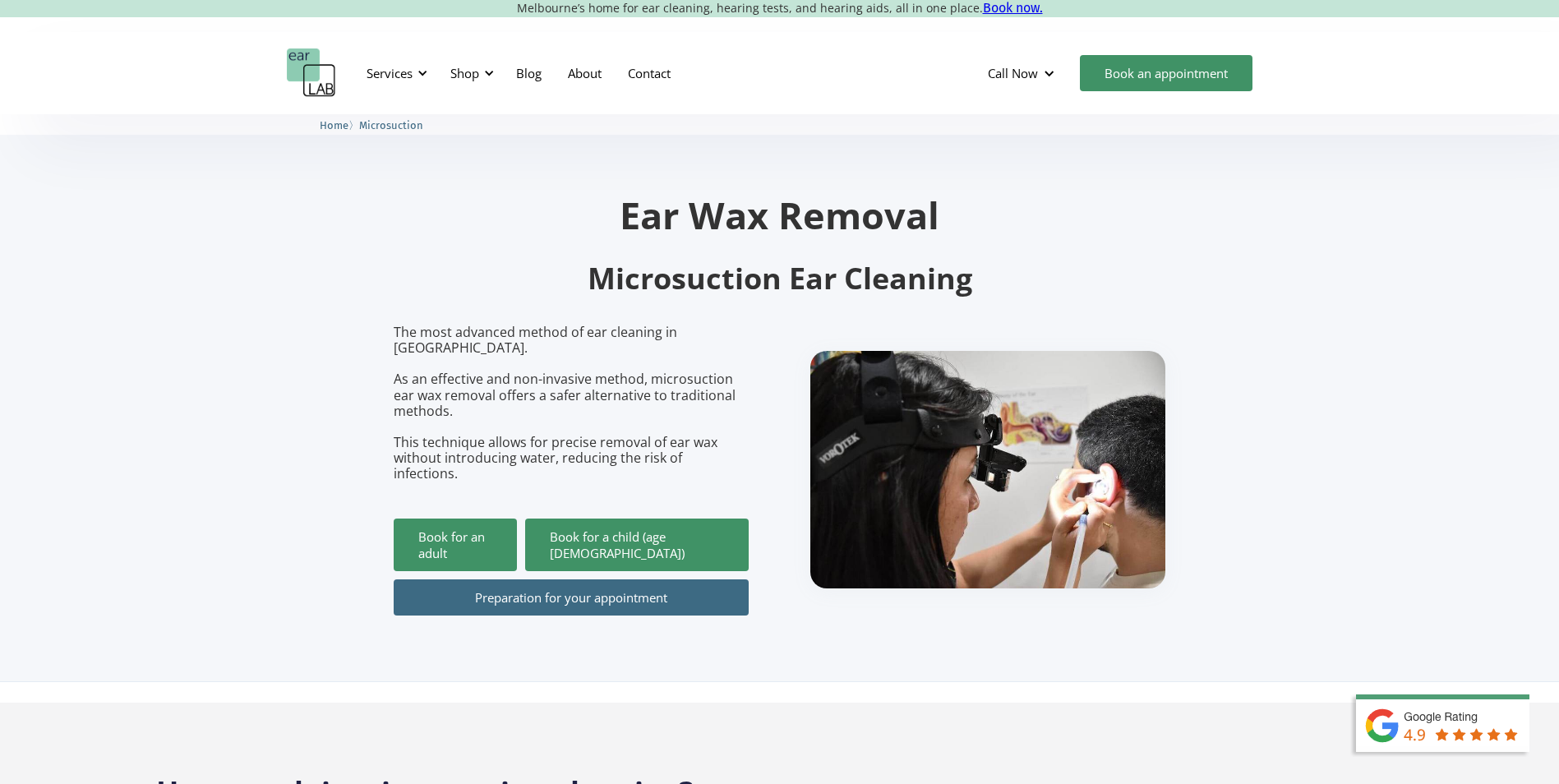
click at [465, 571] on div "Preparation for your appointment" at bounding box center [572, 592] width 355 height 44
click at [462, 579] on link "Preparation for your appointment" at bounding box center [572, 597] width 355 height 36
drag, startPoint x: 444, startPoint y: 506, endPoint x: 481, endPoint y: 484, distance: 43.0
click at [445, 519] on link "Book for an adult" at bounding box center [455, 545] width 123 height 53
